Goal: Transaction & Acquisition: Purchase product/service

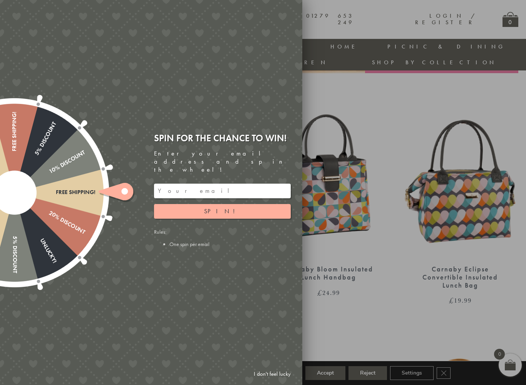
scroll to position [248, 1]
click at [276, 332] on link "I don't feel lucky" at bounding box center [272, 374] width 45 height 14
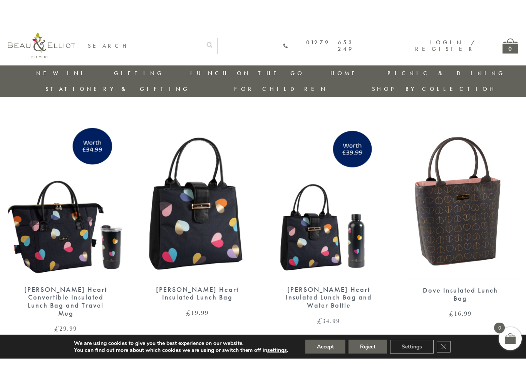
scroll to position [1193, 0]
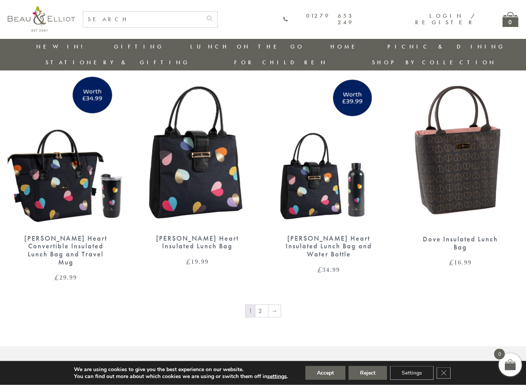
click at [275, 305] on link "→" at bounding box center [274, 311] width 12 height 12
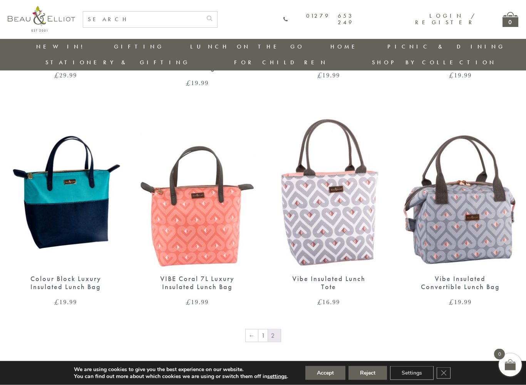
scroll to position [466, 0]
click at [349, 204] on img at bounding box center [329, 192] width 116 height 150
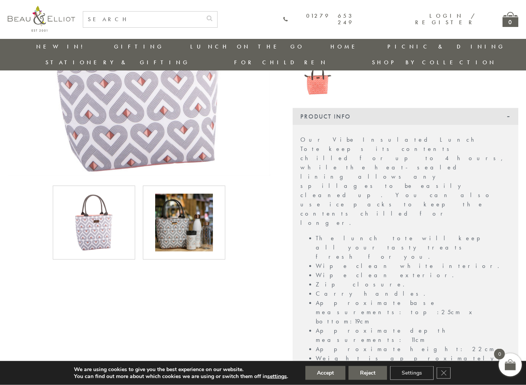
click at [198, 229] on img at bounding box center [184, 223] width 58 height 58
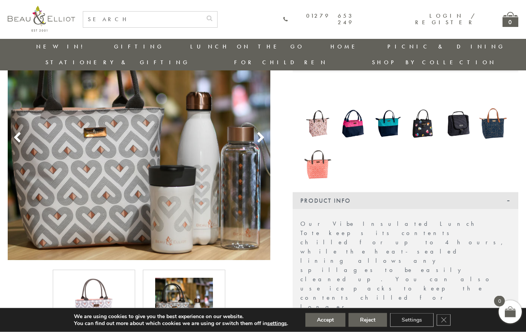
scroll to position [76, 0]
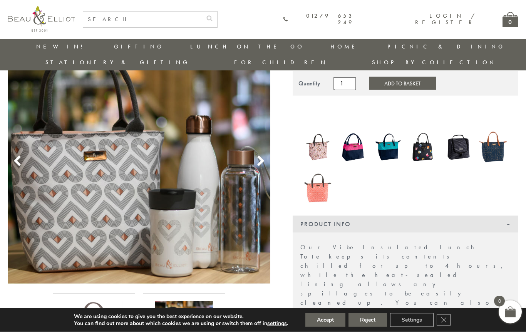
click at [310, 178] on img at bounding box center [317, 184] width 27 height 35
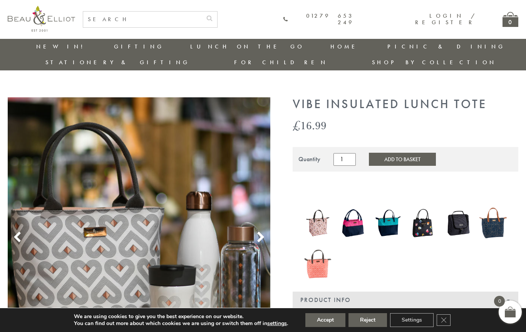
scroll to position [76, 0]
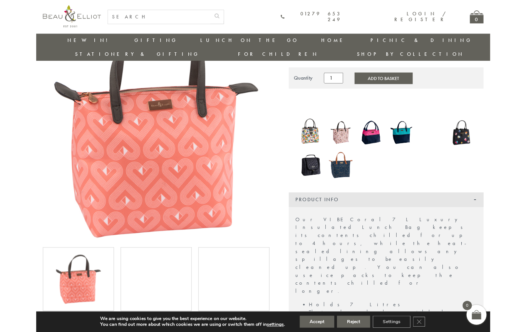
scroll to position [101, 0]
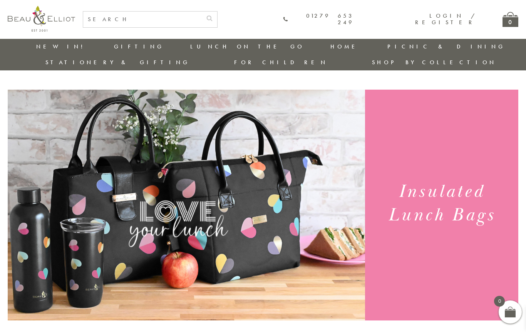
scroll to position [487, 0]
